Goal: Task Accomplishment & Management: Use online tool/utility

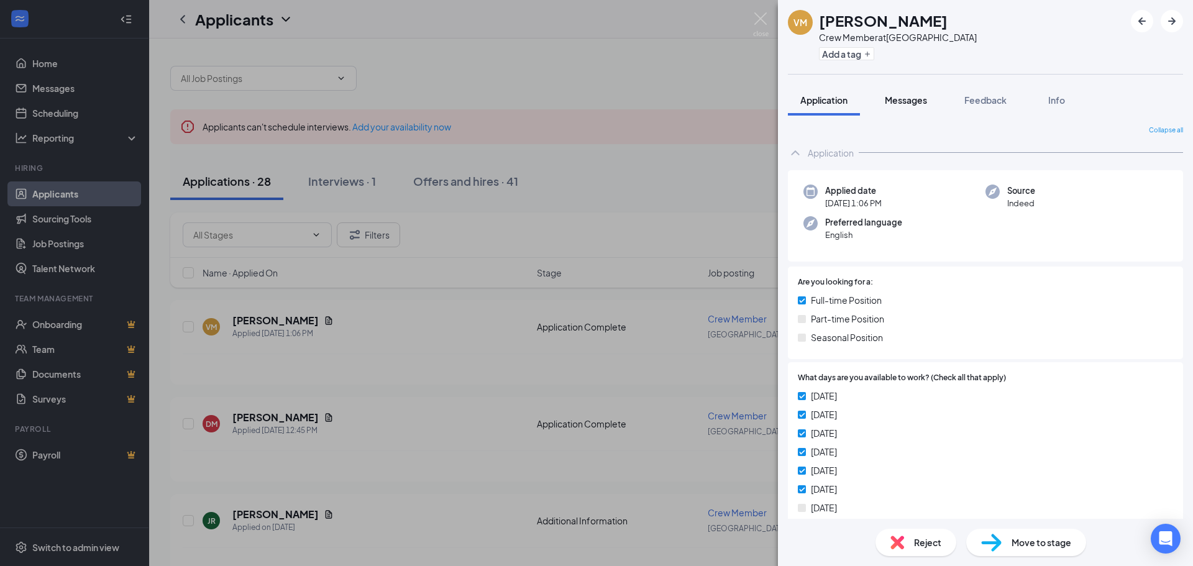
click at [900, 89] on button "Messages" at bounding box center [906, 100] width 67 height 31
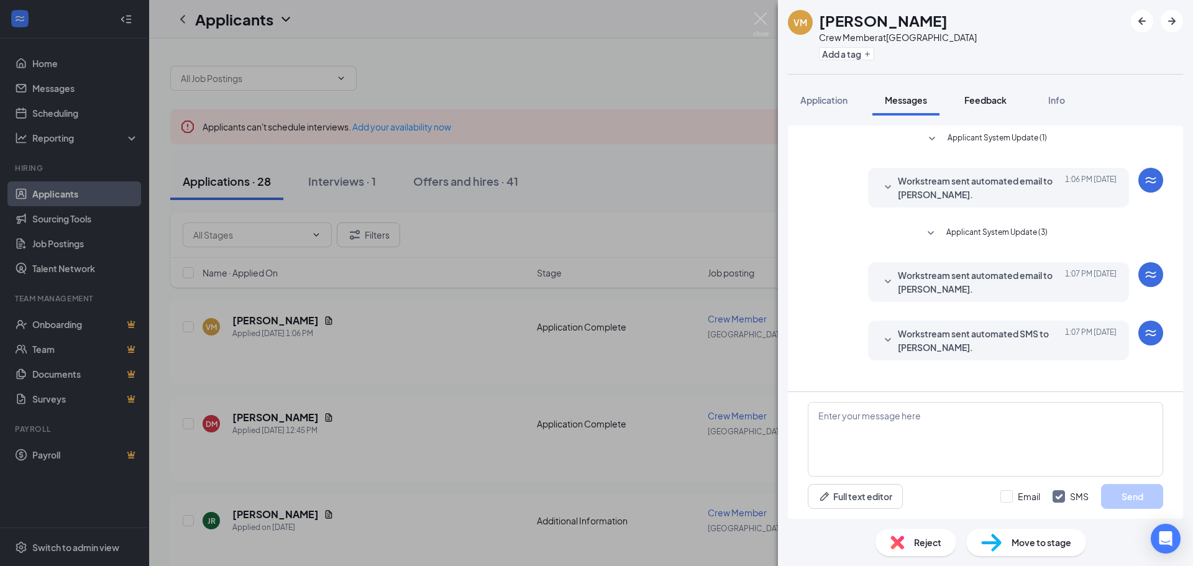
click at [1002, 98] on span "Feedback" at bounding box center [986, 99] width 42 height 11
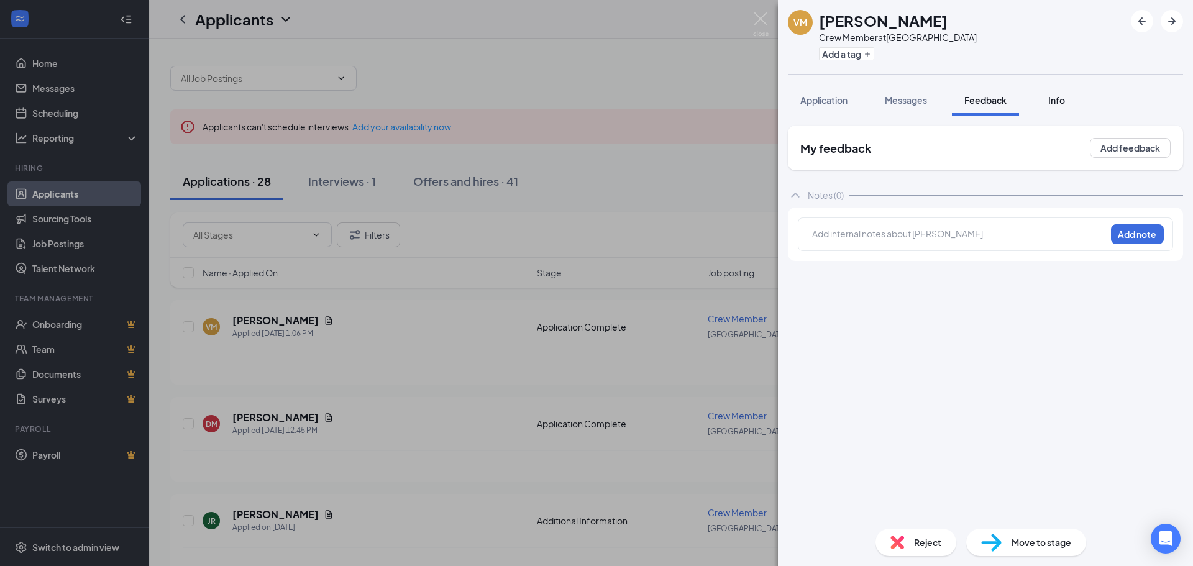
click at [1071, 101] on button "Info" at bounding box center [1057, 100] width 50 height 31
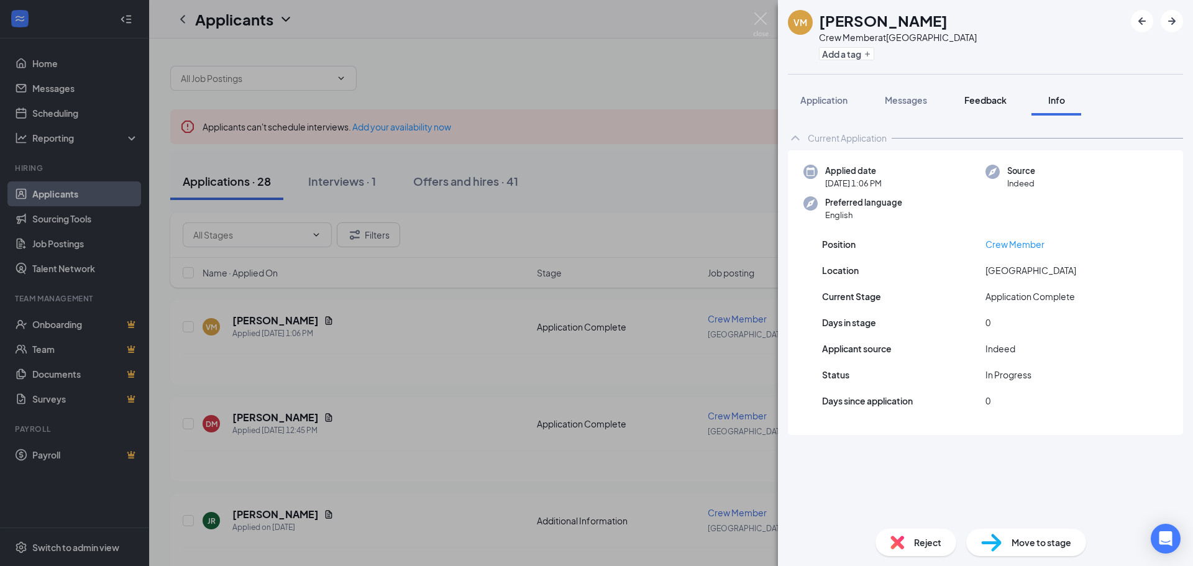
click at [1006, 107] on button "Feedback" at bounding box center [985, 100] width 67 height 31
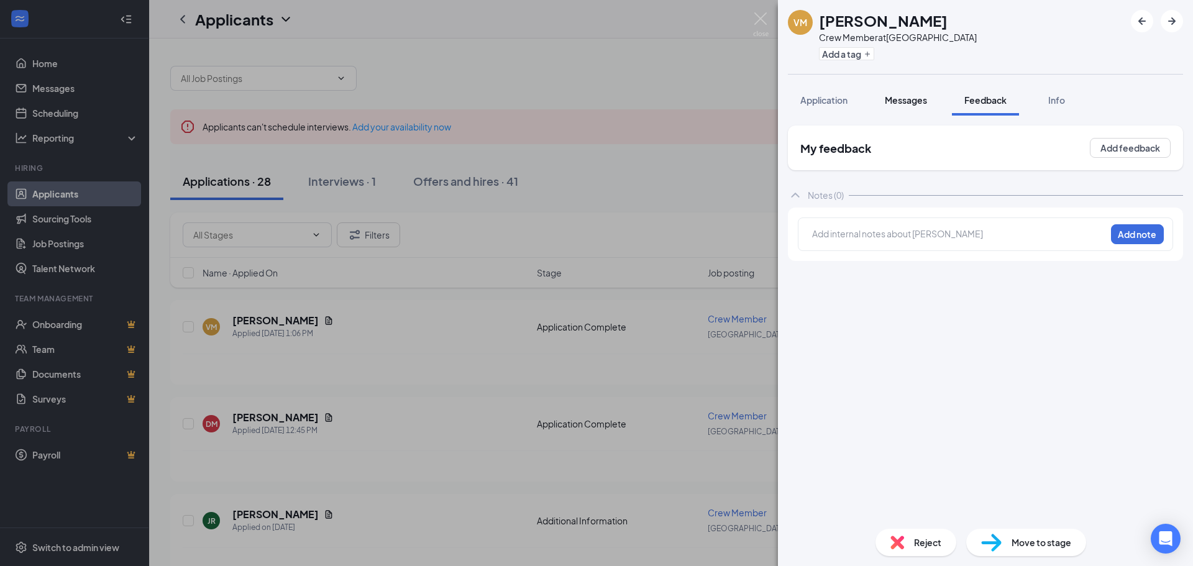
click at [908, 94] on span "Messages" at bounding box center [906, 99] width 42 height 11
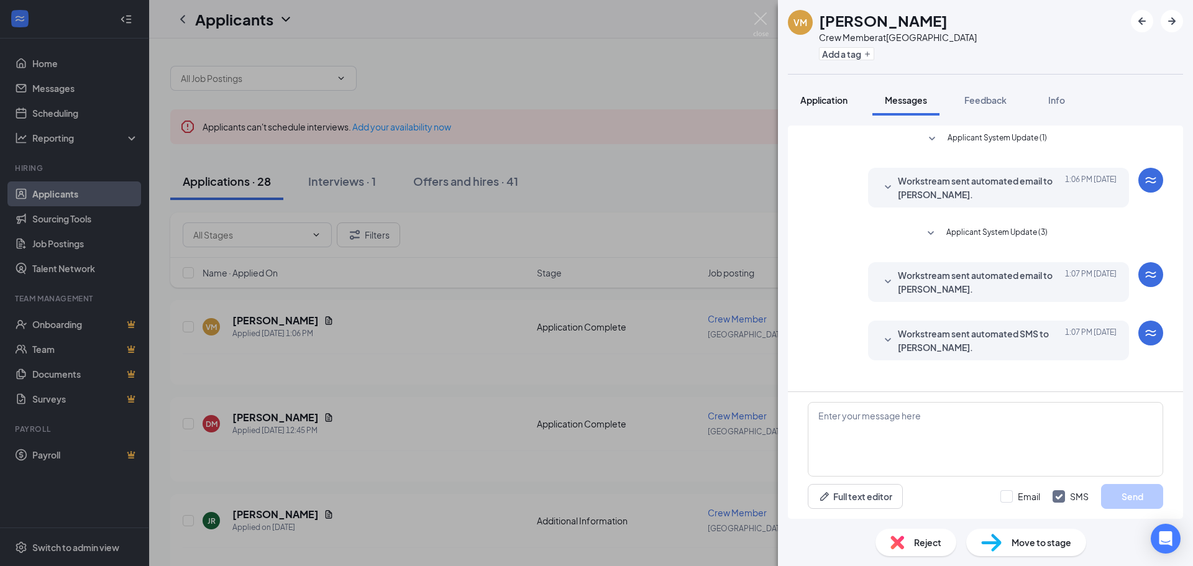
click at [835, 100] on span "Application" at bounding box center [823, 99] width 47 height 11
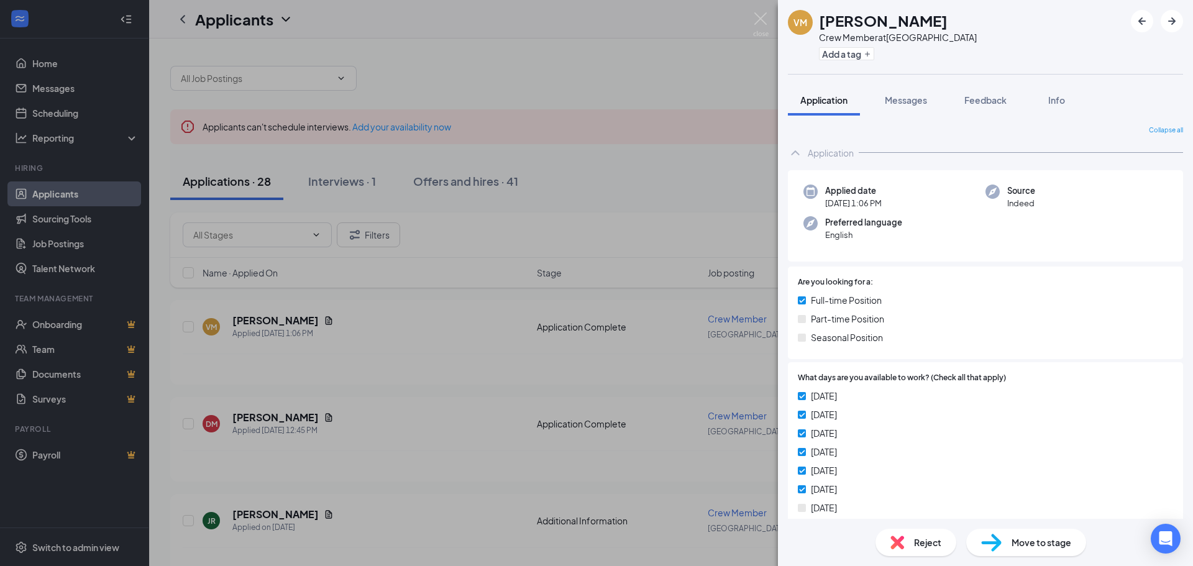
click at [1166, 127] on span "Collapse all" at bounding box center [1166, 131] width 34 height 10
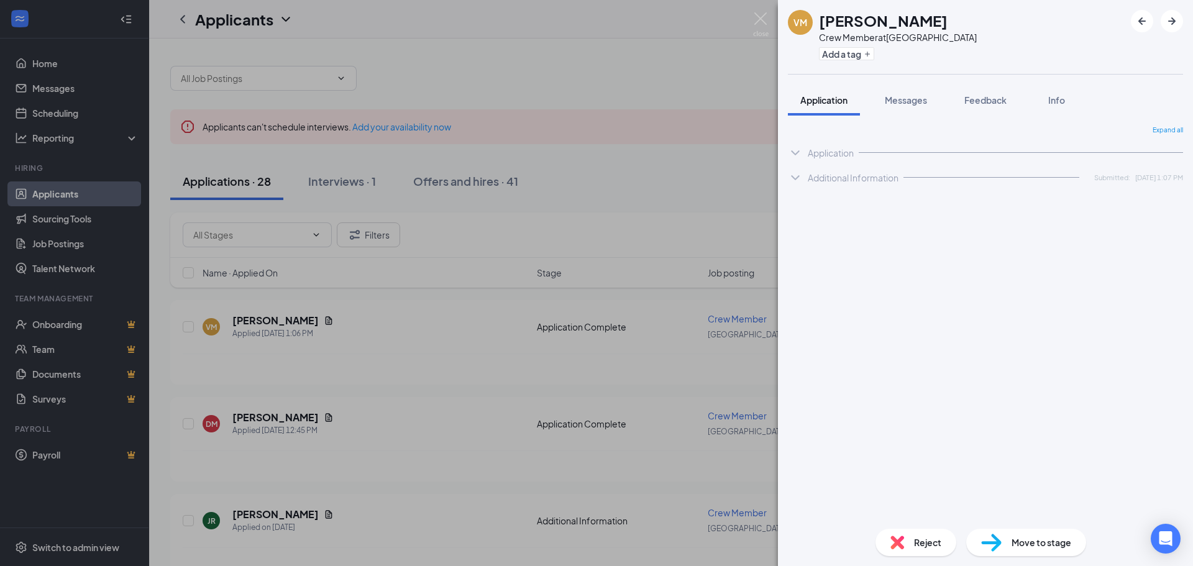
click at [1114, 163] on div "Application" at bounding box center [985, 152] width 395 height 25
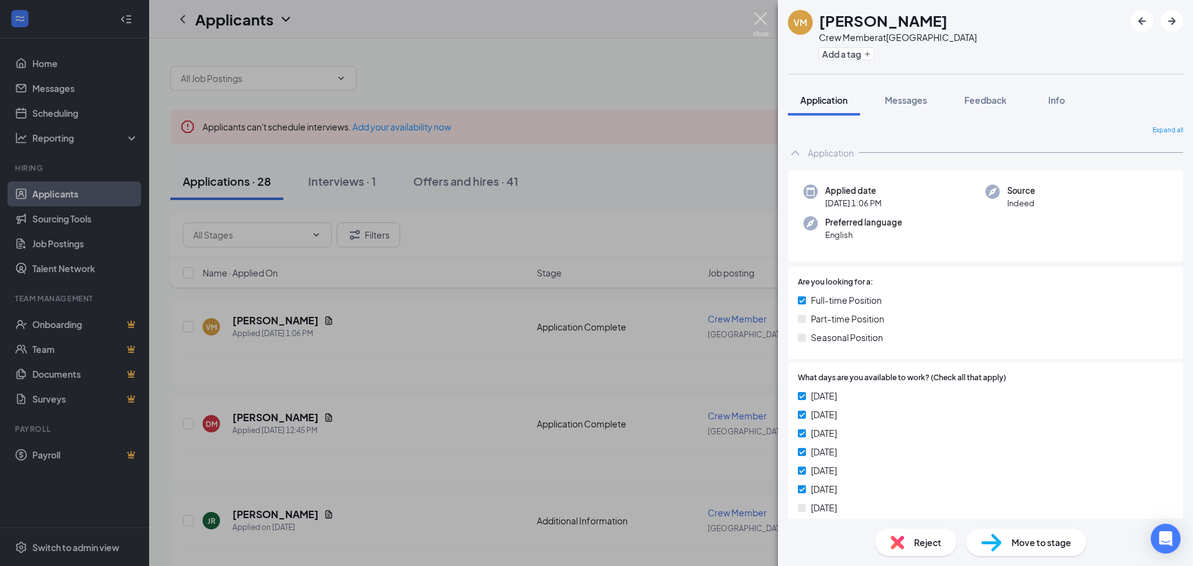
click at [759, 19] on img at bounding box center [761, 24] width 16 height 24
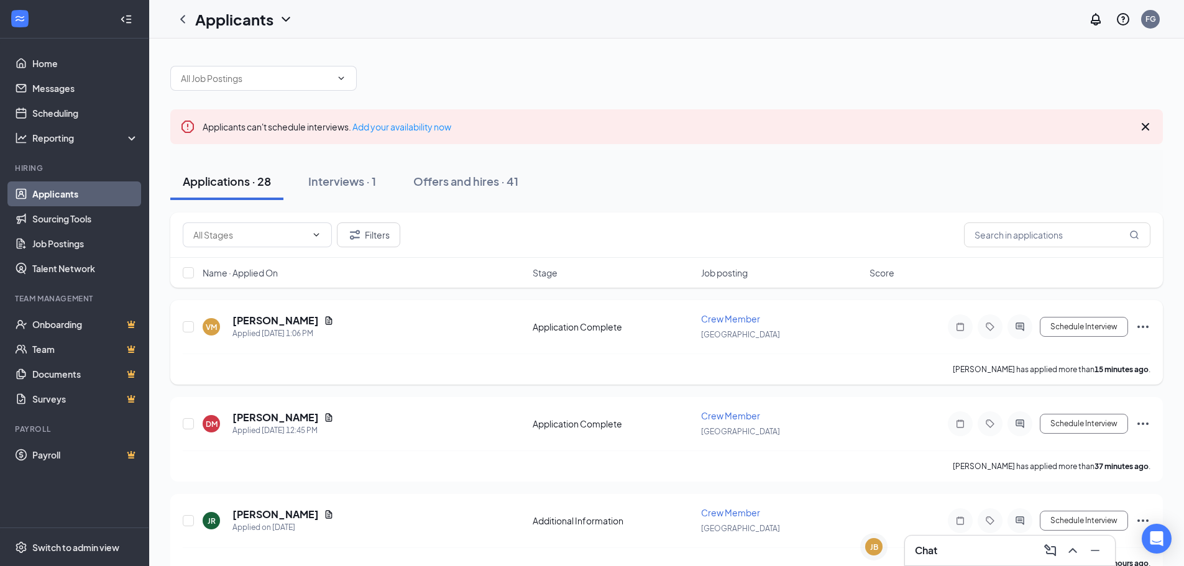
click at [1148, 329] on icon "Ellipses" at bounding box center [1142, 326] width 15 height 15
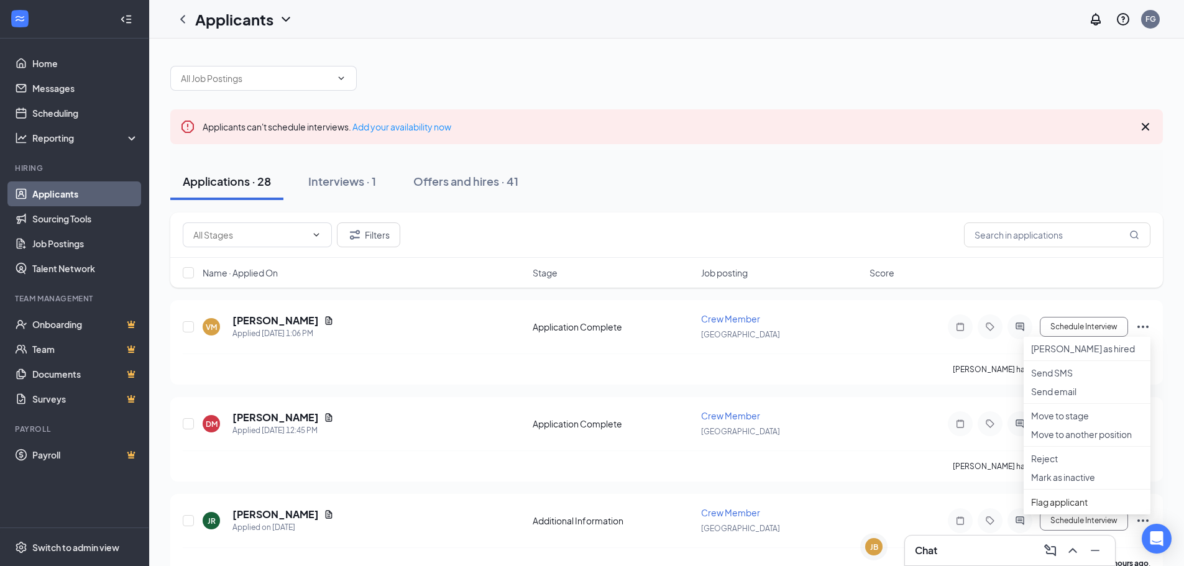
click at [851, 205] on div "Applications · 28 Interviews · 1 Offers and hires · 41" at bounding box center [666, 181] width 992 height 62
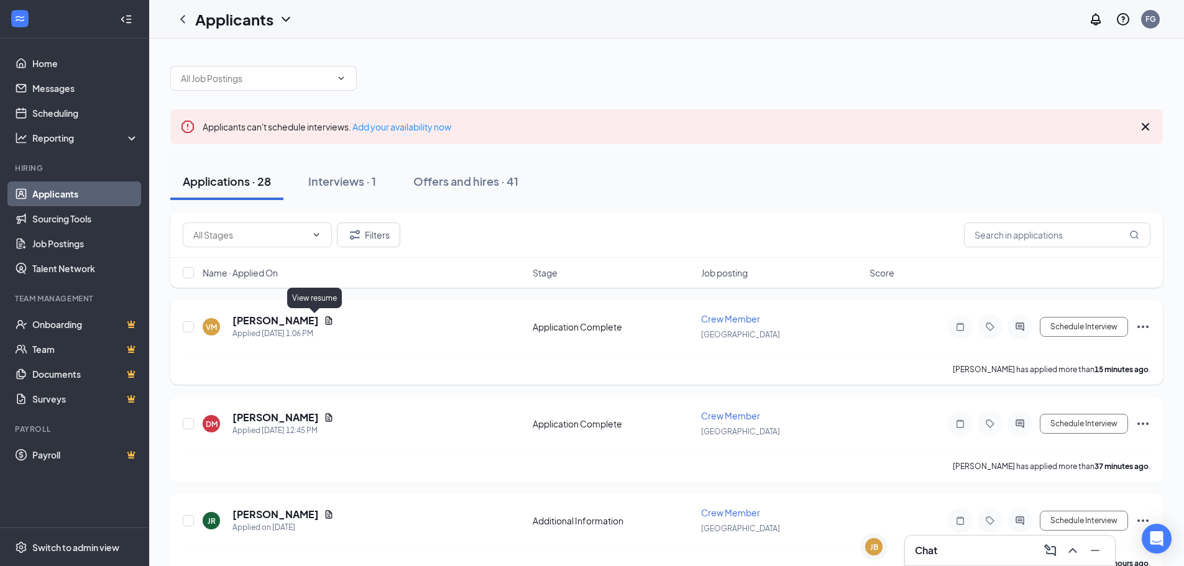
click at [324, 318] on icon "Document" at bounding box center [329, 321] width 10 height 10
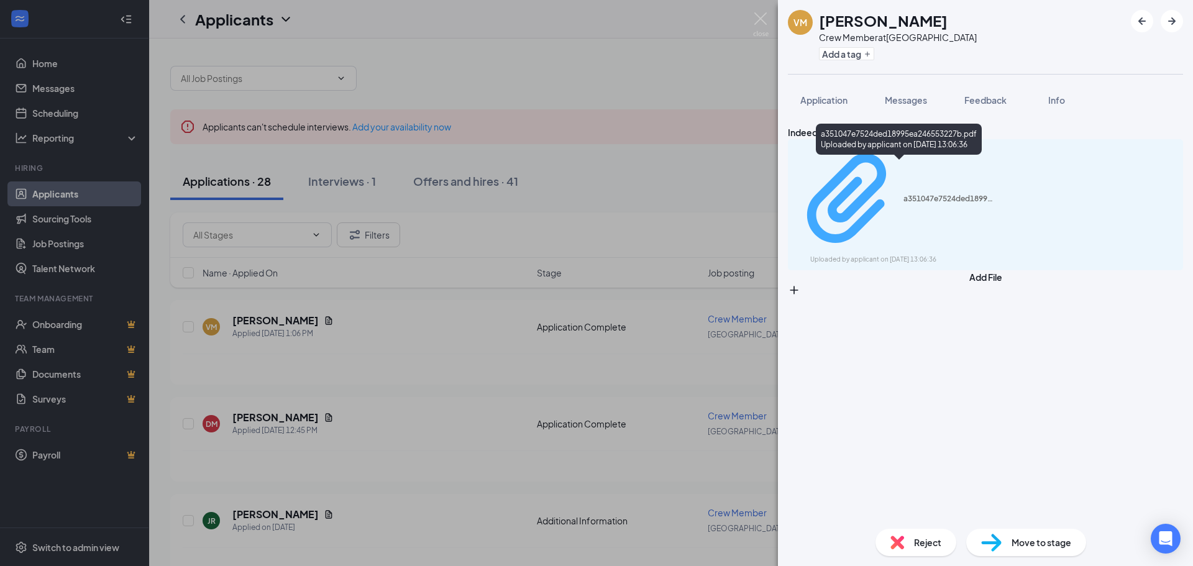
click at [961, 194] on div "a351047e7524ded18995ea246553227b.pdf" at bounding box center [950, 199] width 93 height 10
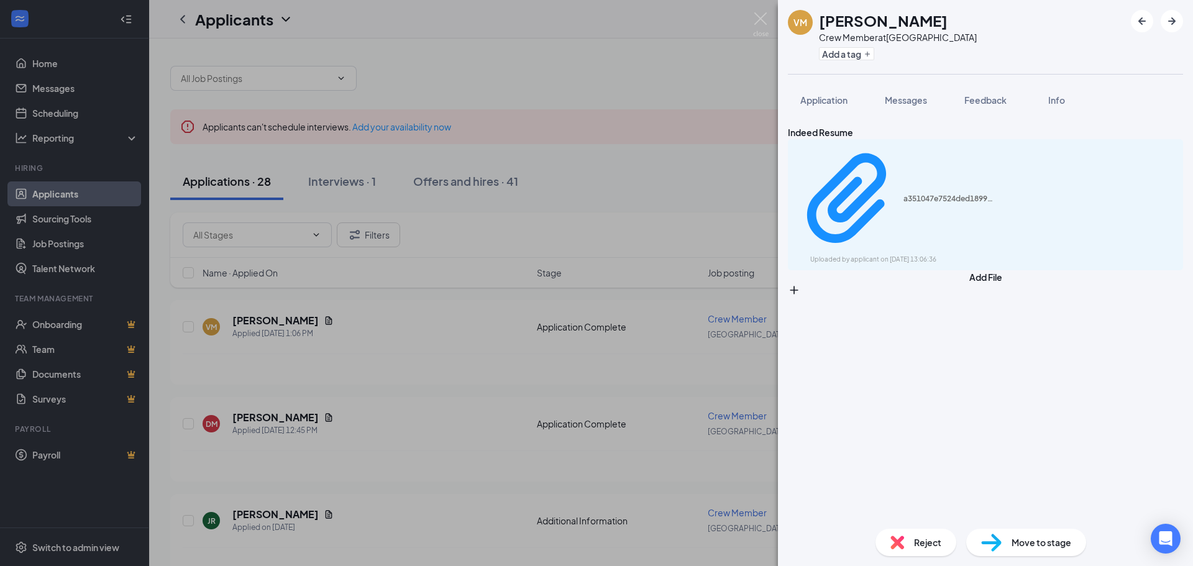
click at [400, 154] on div "VM [PERSON_NAME] Crew Member at [GEOGRAPHIC_DATA] Add a tag Application Message…" at bounding box center [596, 283] width 1193 height 566
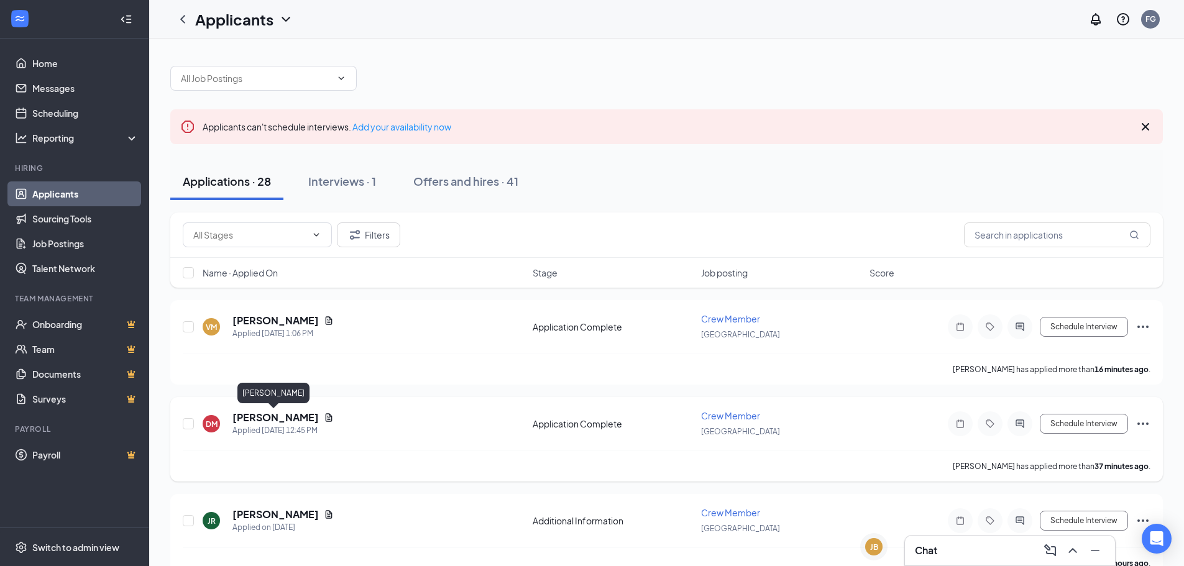
click at [296, 418] on h5 "[PERSON_NAME]" at bounding box center [275, 418] width 86 height 14
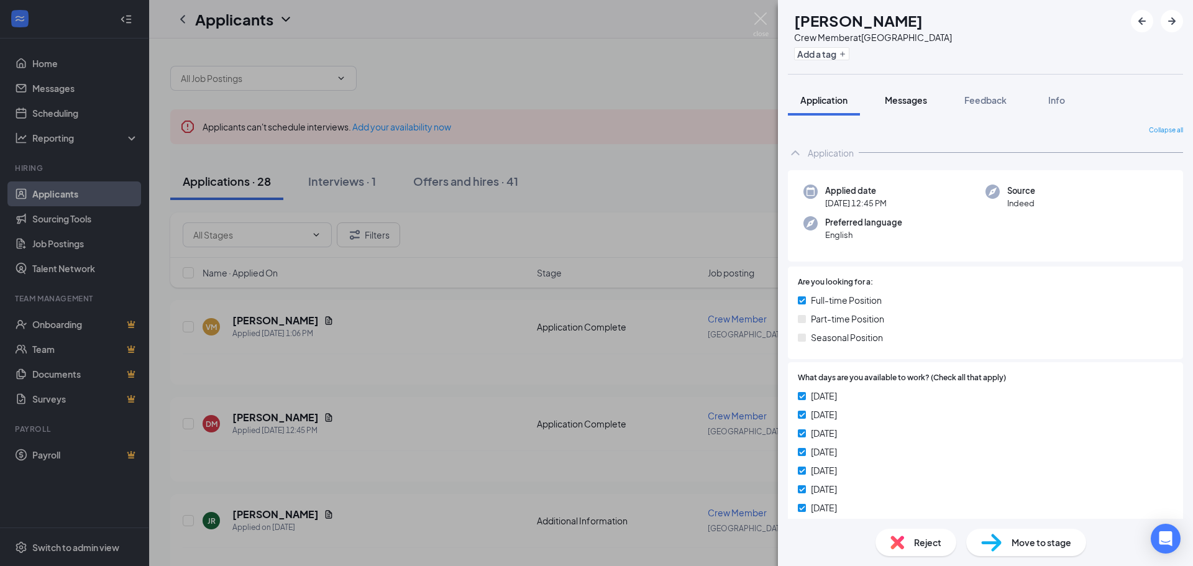
click at [917, 107] on button "Messages" at bounding box center [906, 100] width 67 height 31
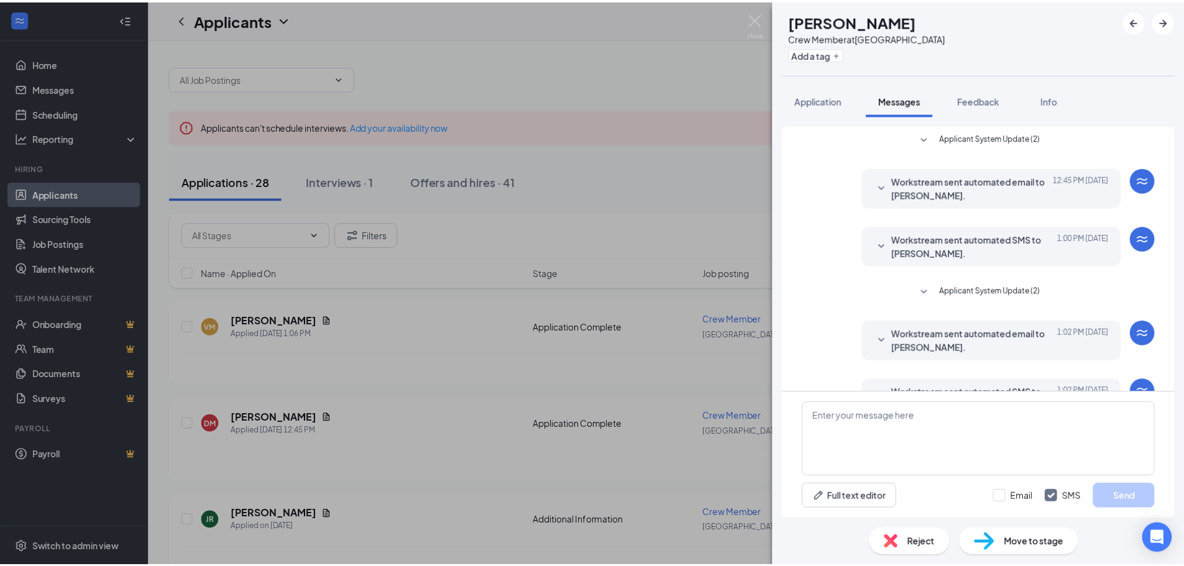
scroll to position [40, 0]
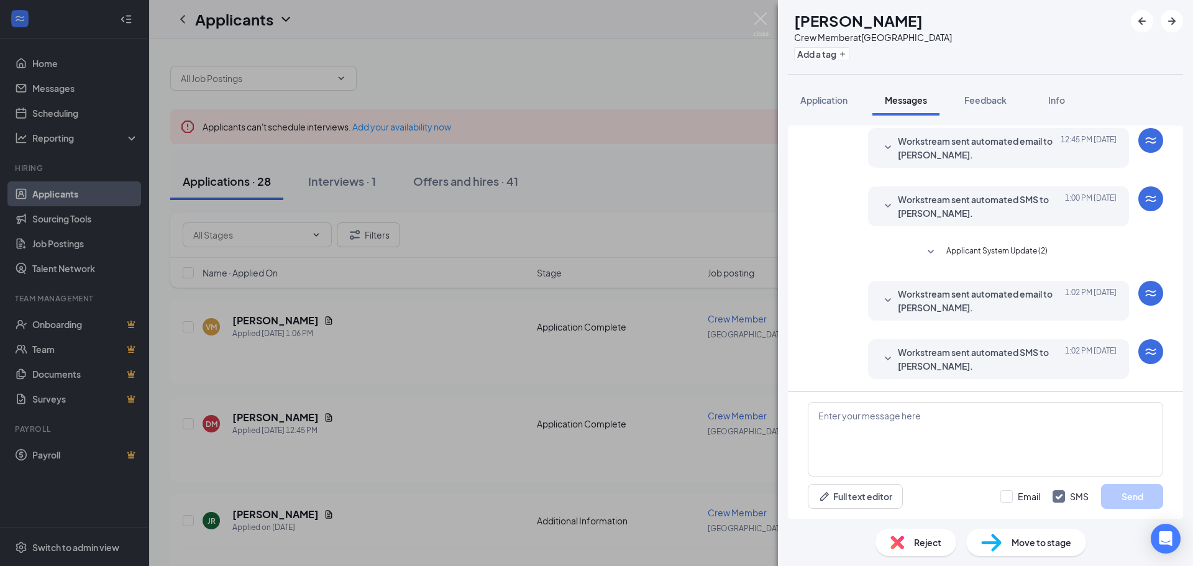
click at [749, 22] on div "DM [PERSON_NAME] Crew Member at [GEOGRAPHIC_DATA] Add a tag Application Message…" at bounding box center [596, 283] width 1193 height 566
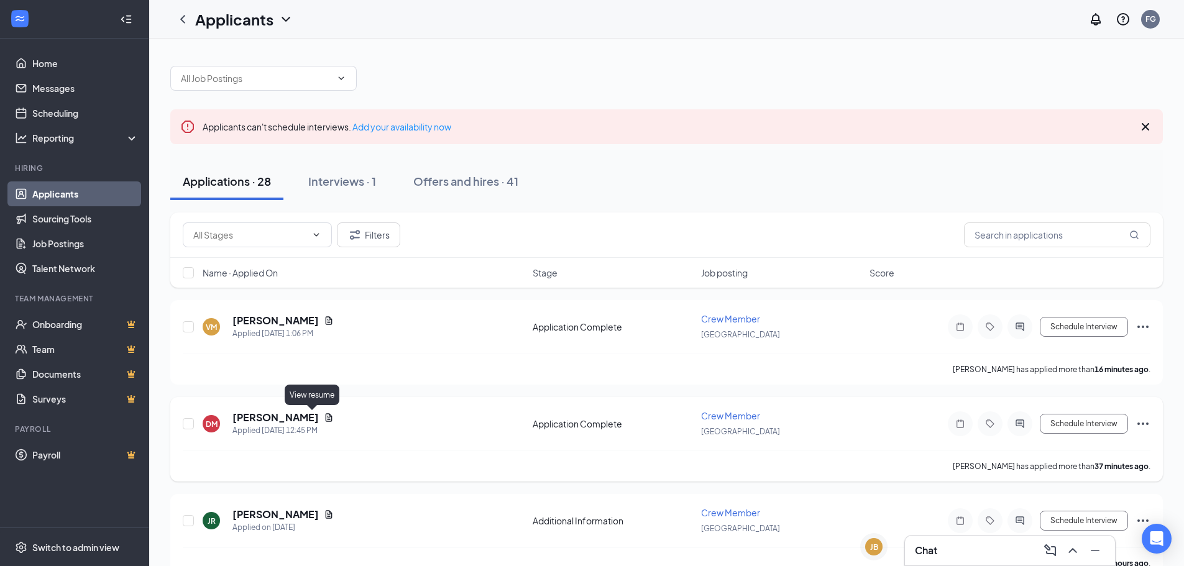
click at [324, 418] on icon "Document" at bounding box center [329, 418] width 10 height 10
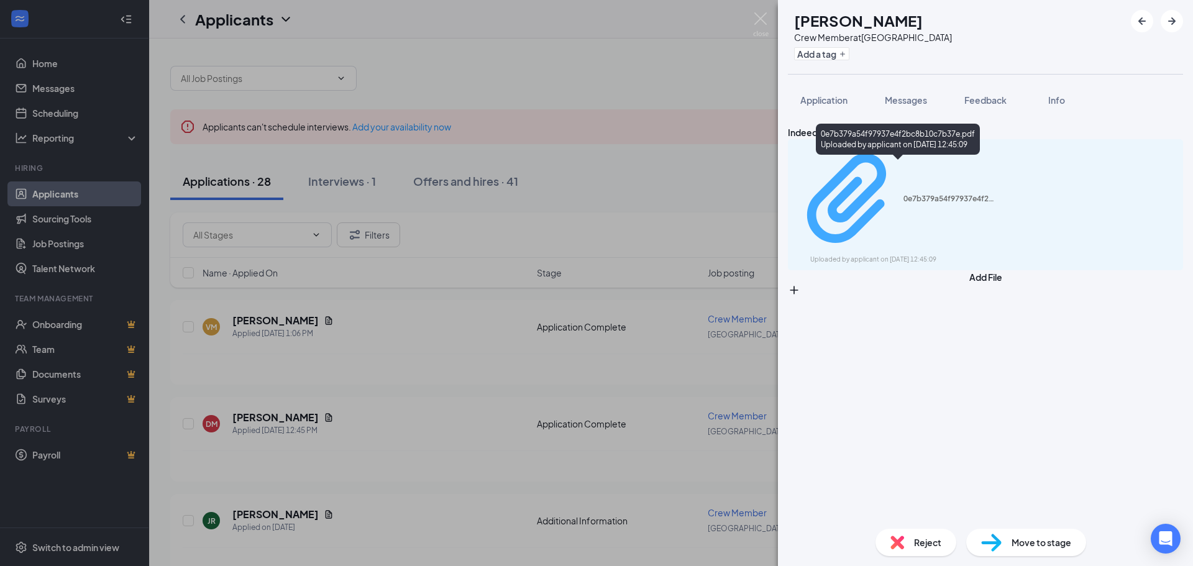
click at [961, 255] on div "Uploaded by applicant on [DATE] 12:45:09" at bounding box center [903, 260] width 186 height 10
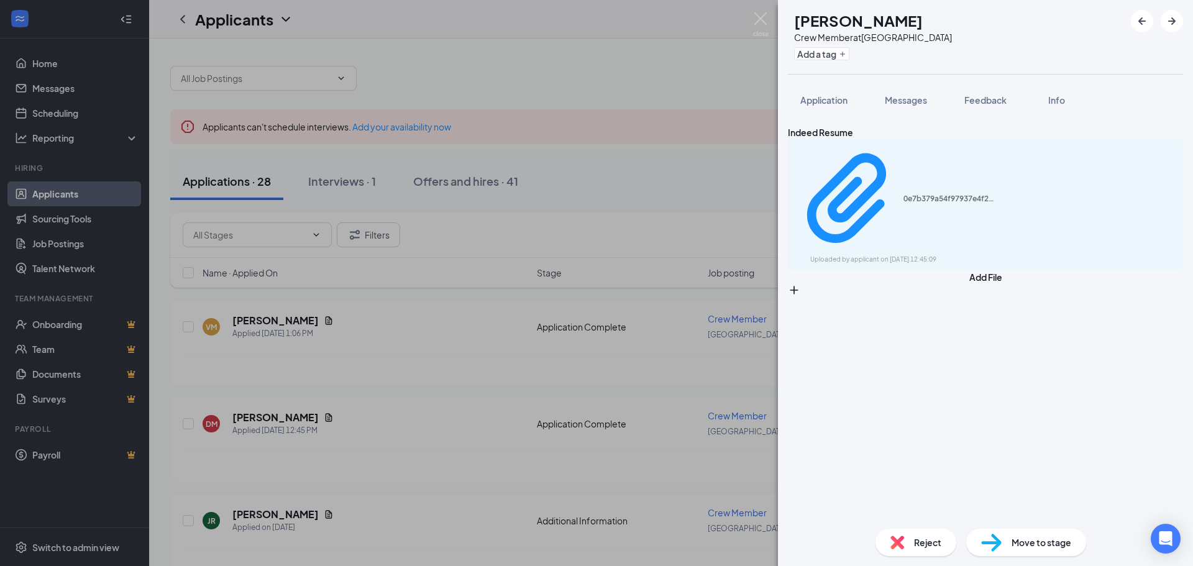
click at [462, 58] on div "DM [PERSON_NAME] Crew Member at [GEOGRAPHIC_DATA] Add a tag Application Message…" at bounding box center [596, 283] width 1193 height 566
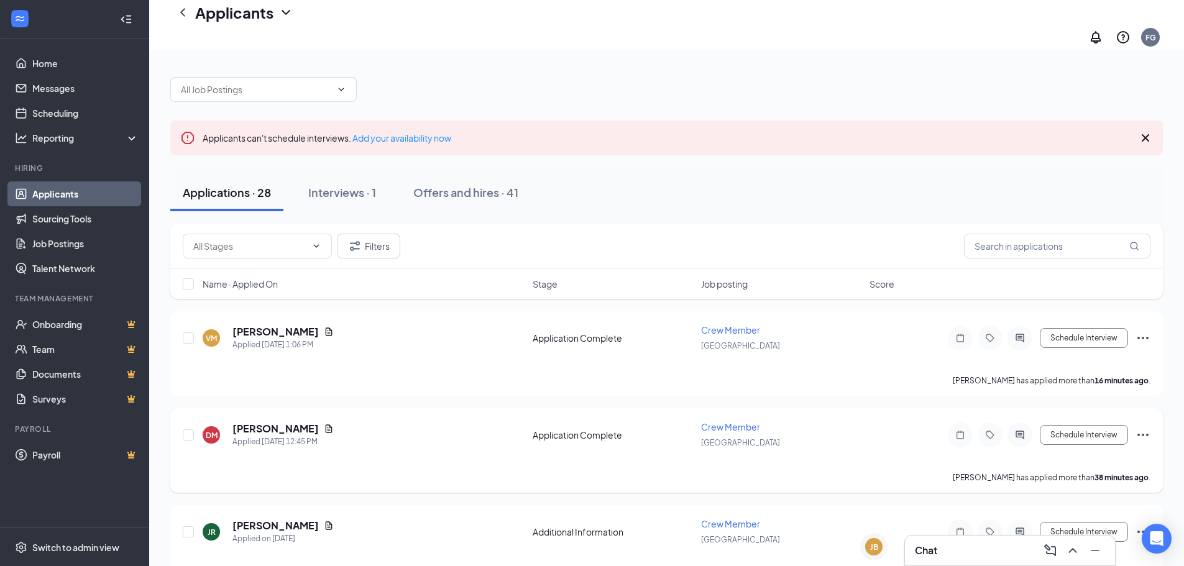
scroll to position [186, 0]
